Goal: Transaction & Acquisition: Subscribe to service/newsletter

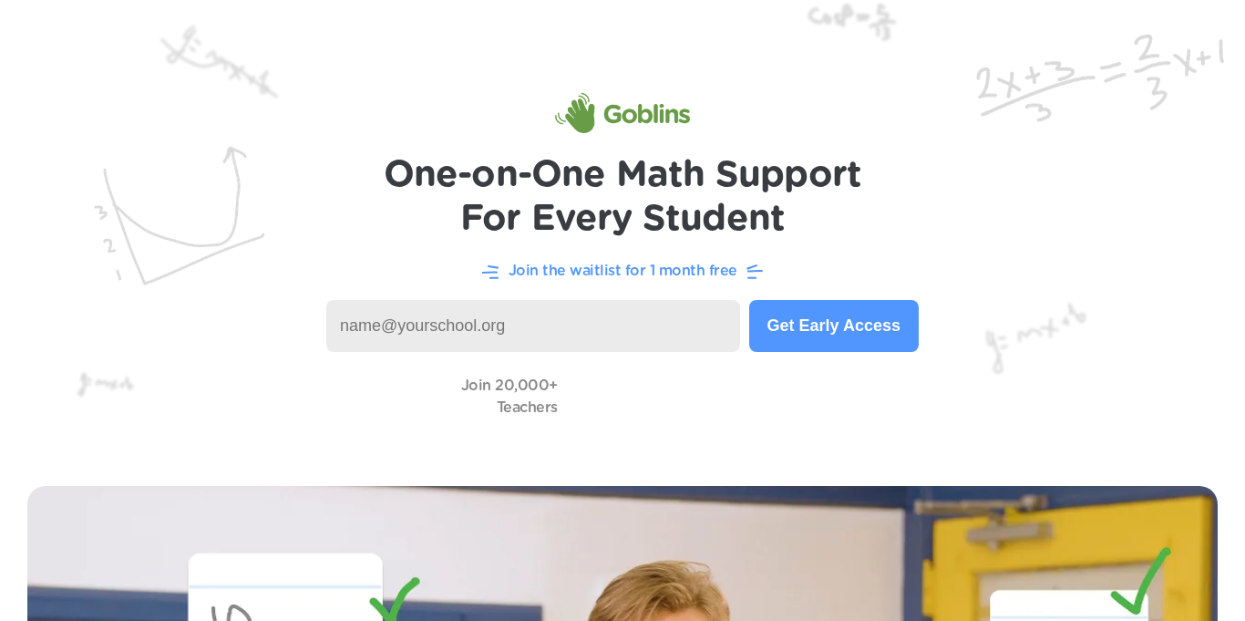
click at [611, 333] on input at bounding box center [533, 326] width 414 height 52
type input "[PERSON_NAME]@highland.lakes"
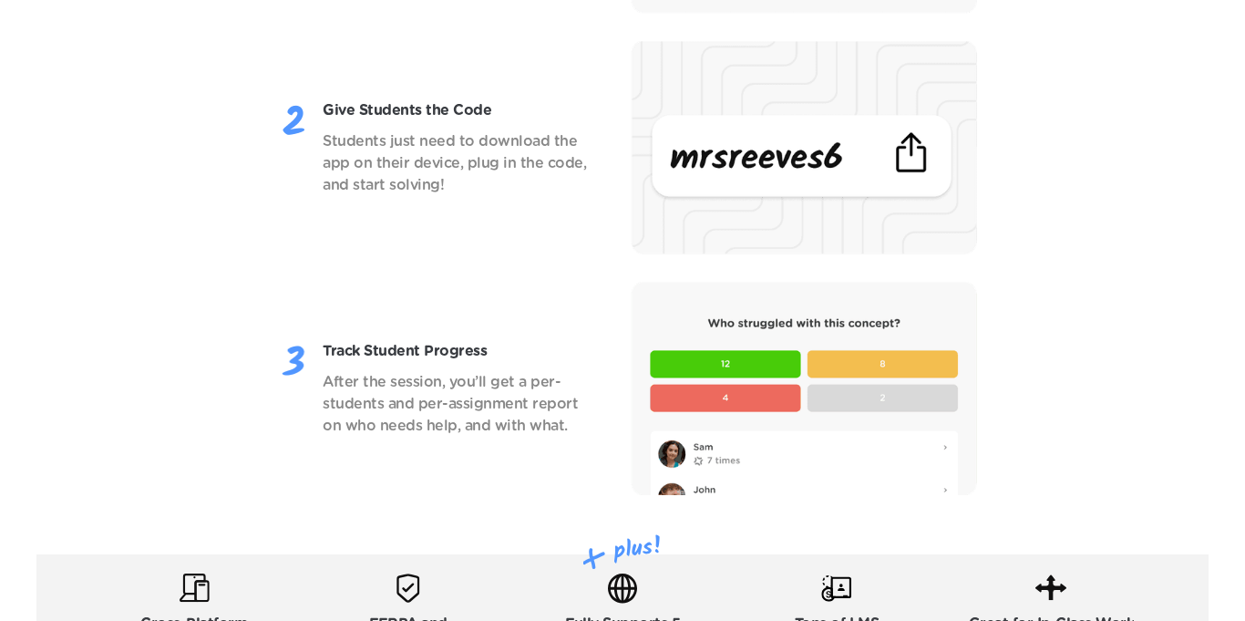
scroll to position [2451, 0]
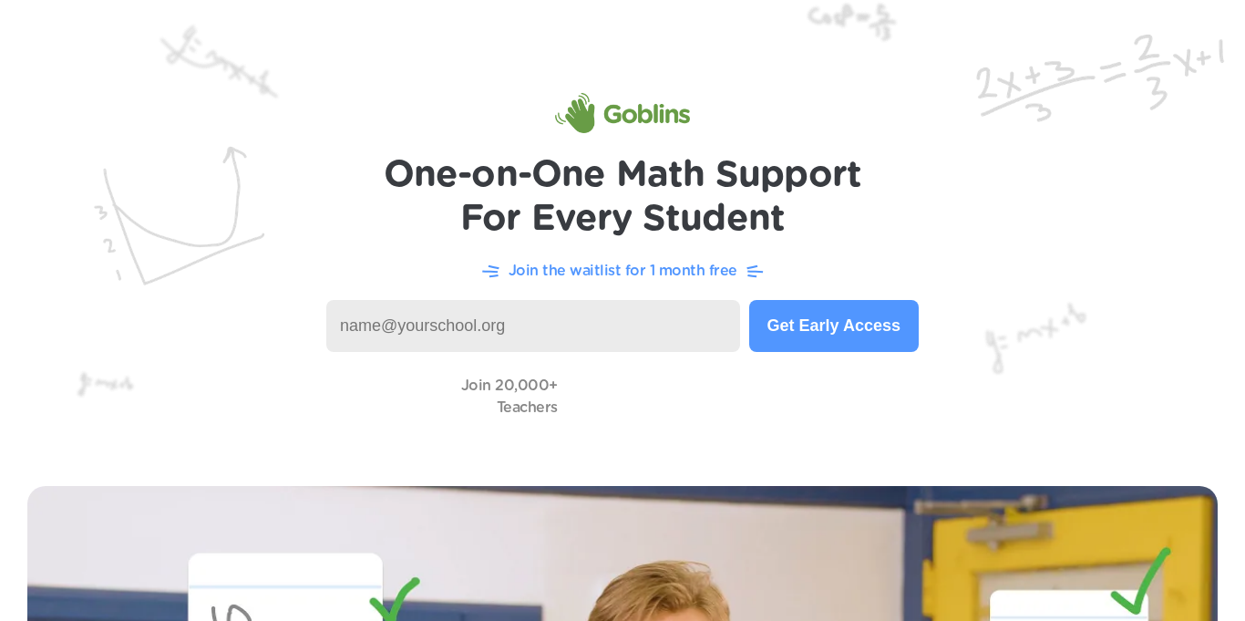
click at [759, 330] on button "Get Early Access" at bounding box center [834, 326] width 170 height 52
